Goal: Task Accomplishment & Management: Use online tool/utility

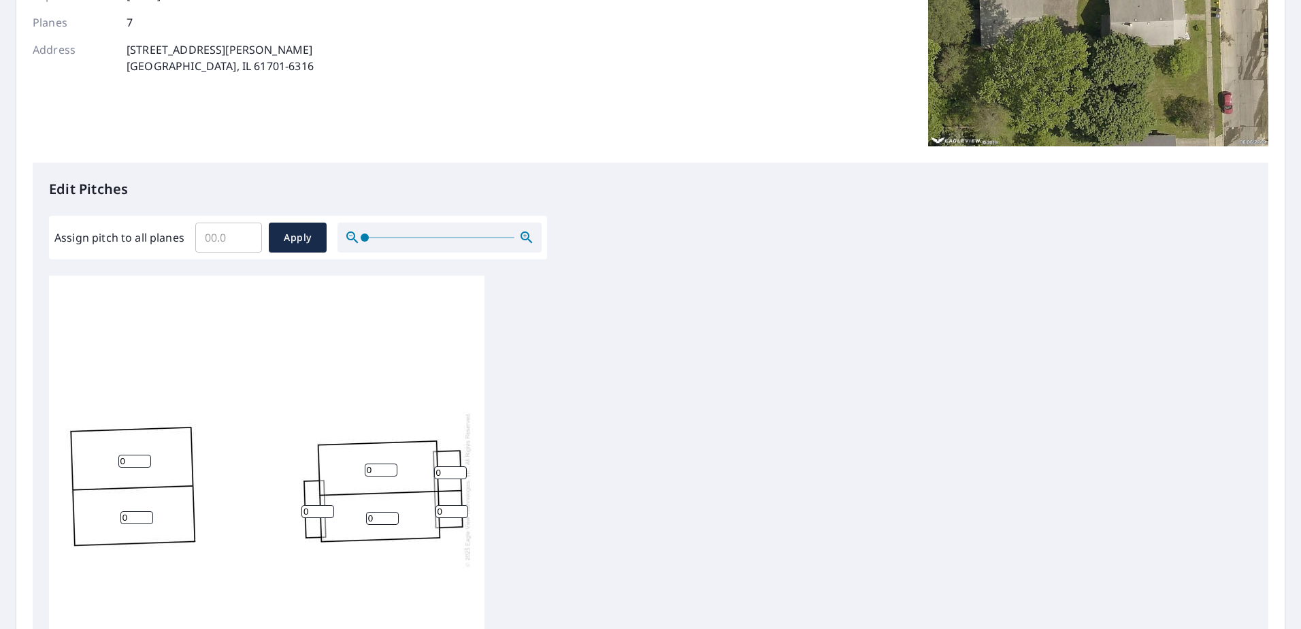
scroll to position [204, 0]
click at [222, 237] on input "Assign pitch to all planes" at bounding box center [228, 236] width 67 height 38
type input "7"
drag, startPoint x: 293, startPoint y: 221, endPoint x: 287, endPoint y: 230, distance: 10.8
click at [293, 222] on div "Assign pitch to all planes 7 ​ Apply" at bounding box center [298, 236] width 498 height 44
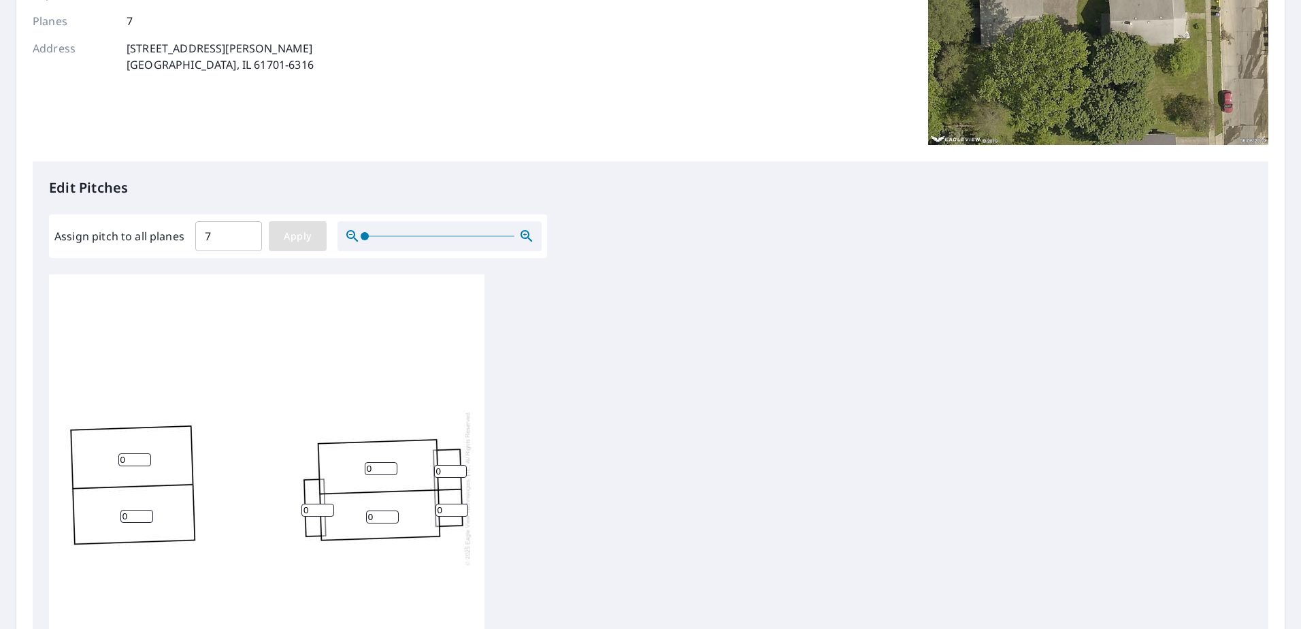
click at [286, 239] on span "Apply" at bounding box center [298, 236] width 36 height 17
type input "7"
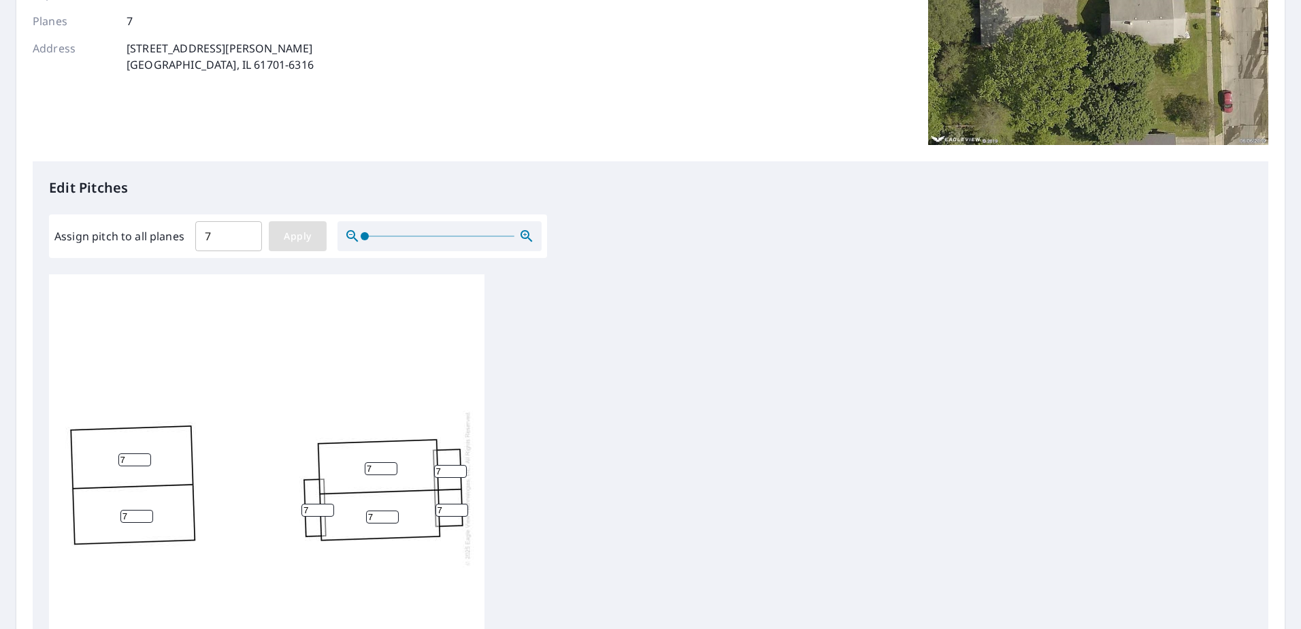
type input "7"
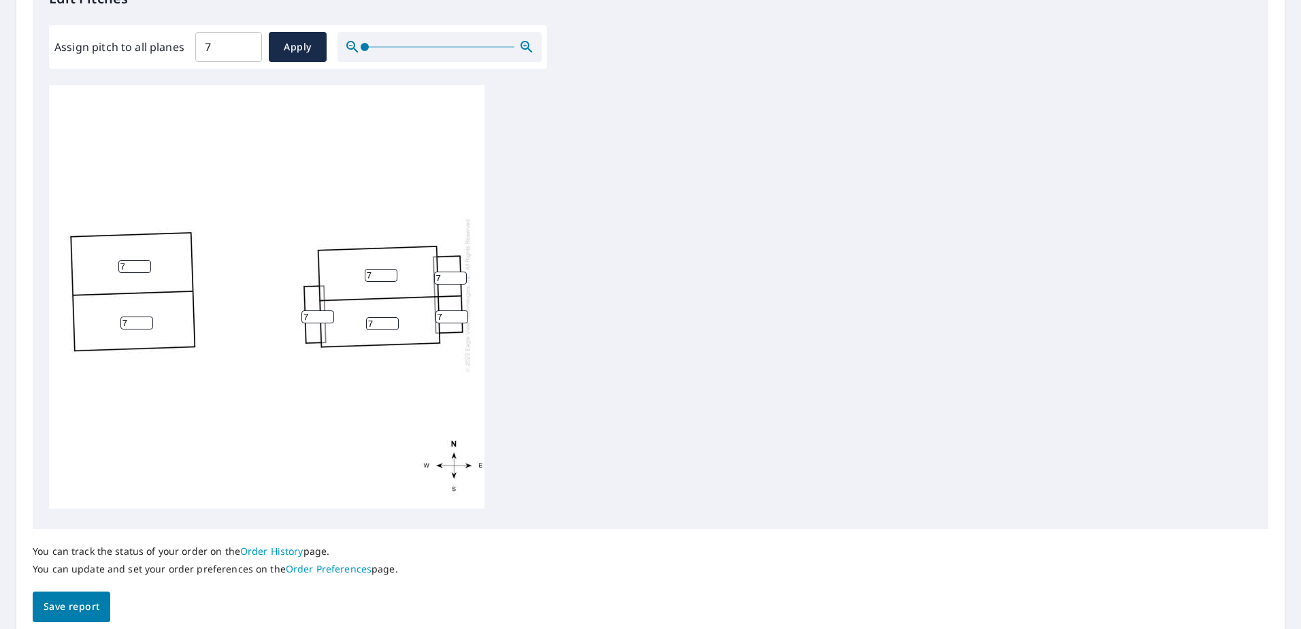
scroll to position [448, 0]
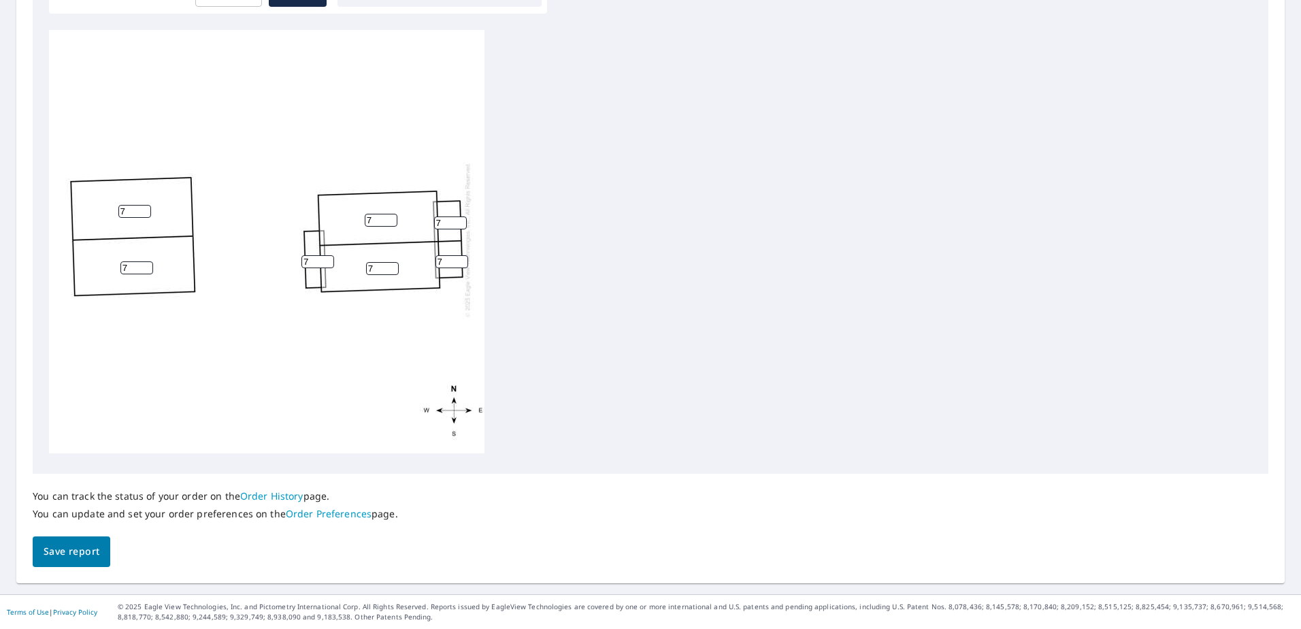
click at [78, 559] on span "Save report" at bounding box center [72, 551] width 56 height 17
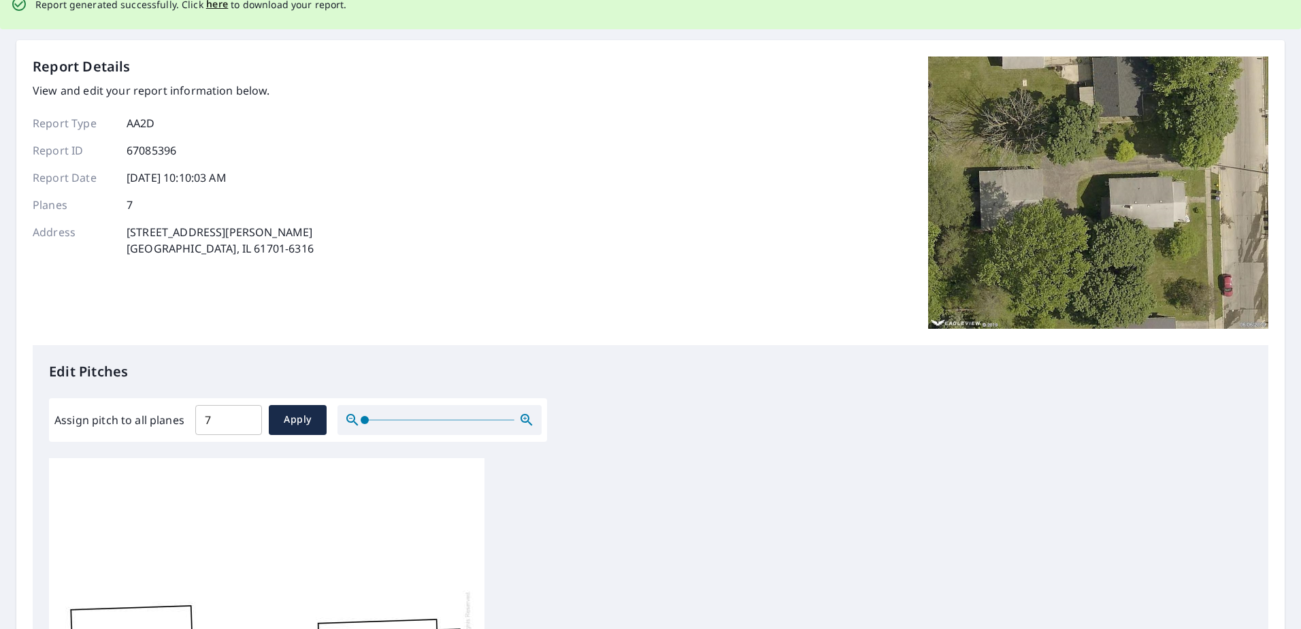
scroll to position [0, 0]
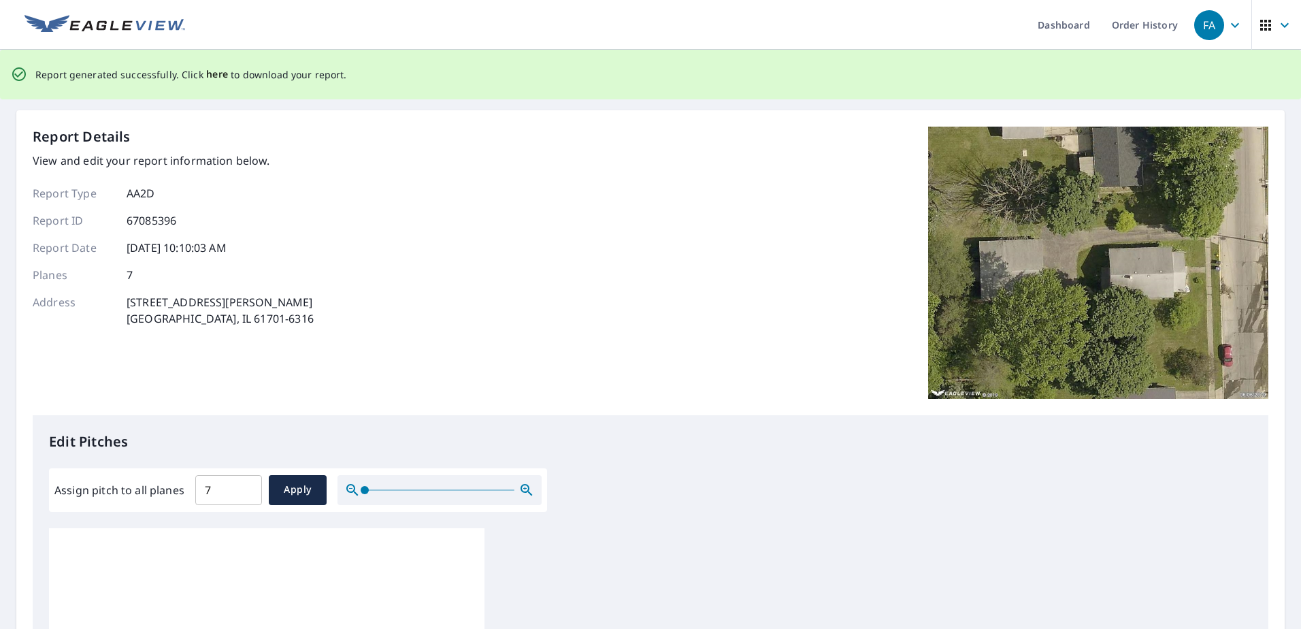
click at [215, 72] on span "here" at bounding box center [217, 74] width 22 height 17
